Goal: Information Seeking & Learning: Learn about a topic

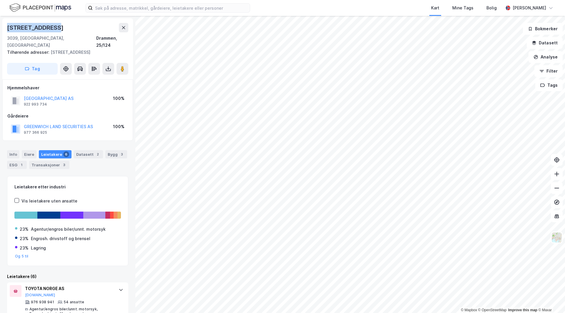
drag, startPoint x: 9, startPoint y: 27, endPoint x: 52, endPoint y: 29, distance: 43.3
click at [52, 29] on div "[STREET_ADDRESS]" at bounding box center [36, 27] width 58 height 9
copy div "[STREET_ADDRESS]"
click at [122, 26] on icon at bounding box center [123, 27] width 3 height 3
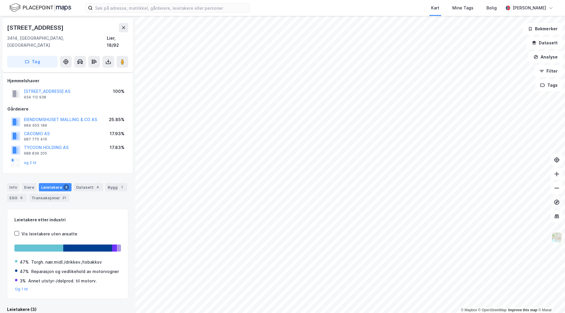
scroll to position [2, 0]
